Goal: Transaction & Acquisition: Book appointment/travel/reservation

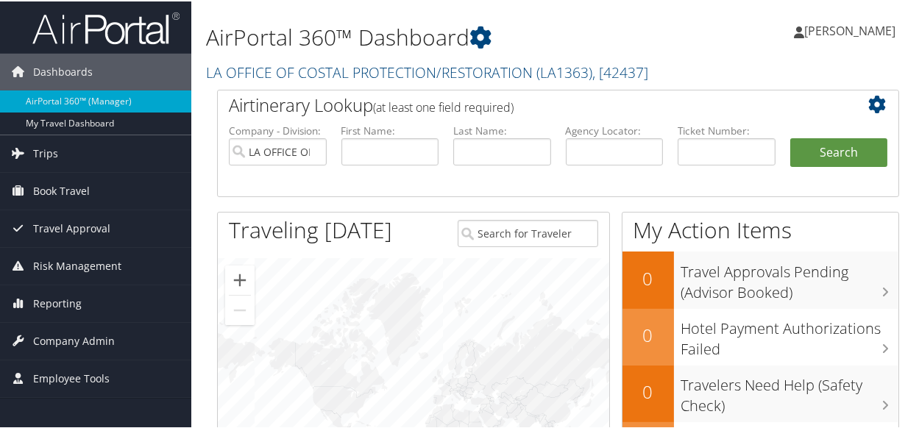
click at [823, 27] on span "[PERSON_NAME]" at bounding box center [849, 29] width 91 height 16
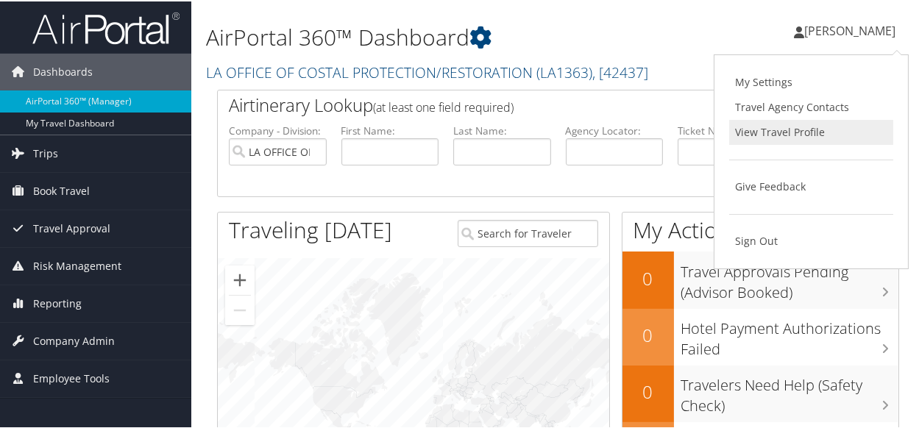
click at [760, 130] on link "View Travel Profile" at bounding box center [811, 130] width 164 height 25
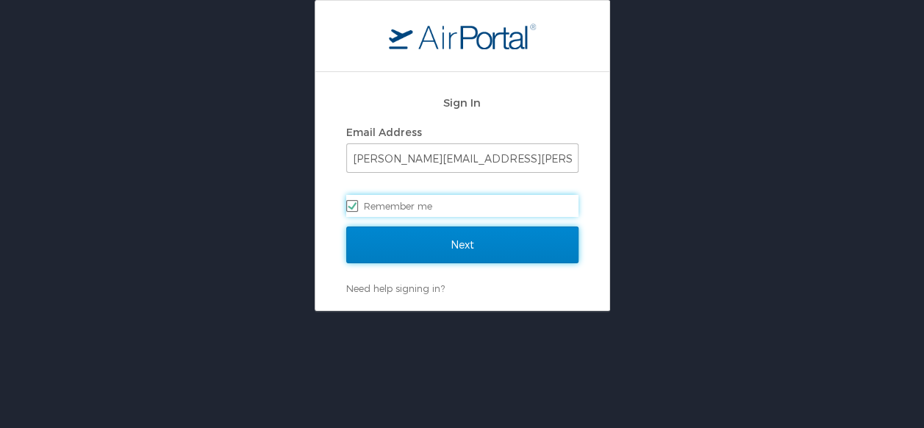
click at [464, 245] on input "Next" at bounding box center [462, 245] width 232 height 37
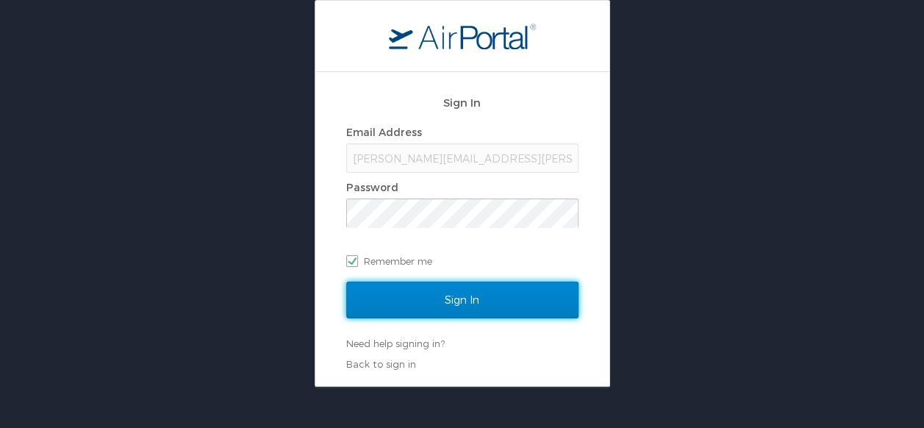
click at [456, 296] on input "Sign In" at bounding box center [462, 300] width 232 height 37
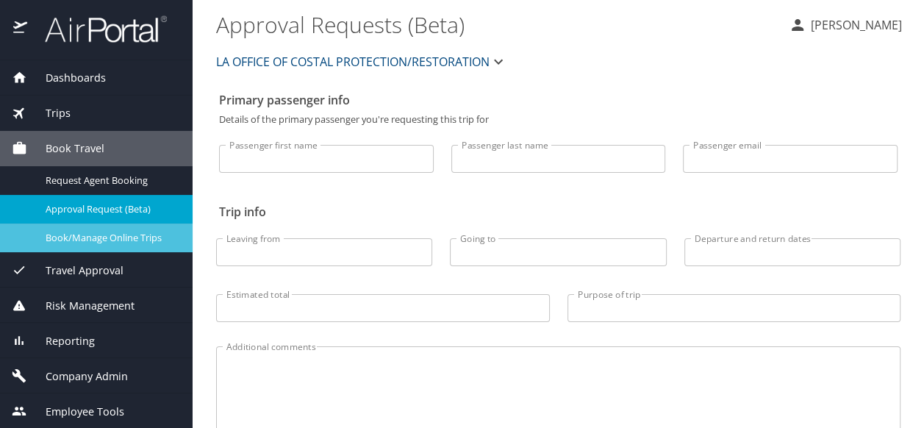
click at [84, 235] on span "Book/Manage Online Trips" at bounding box center [110, 238] width 129 height 14
